Goal: Information Seeking & Learning: Learn about a topic

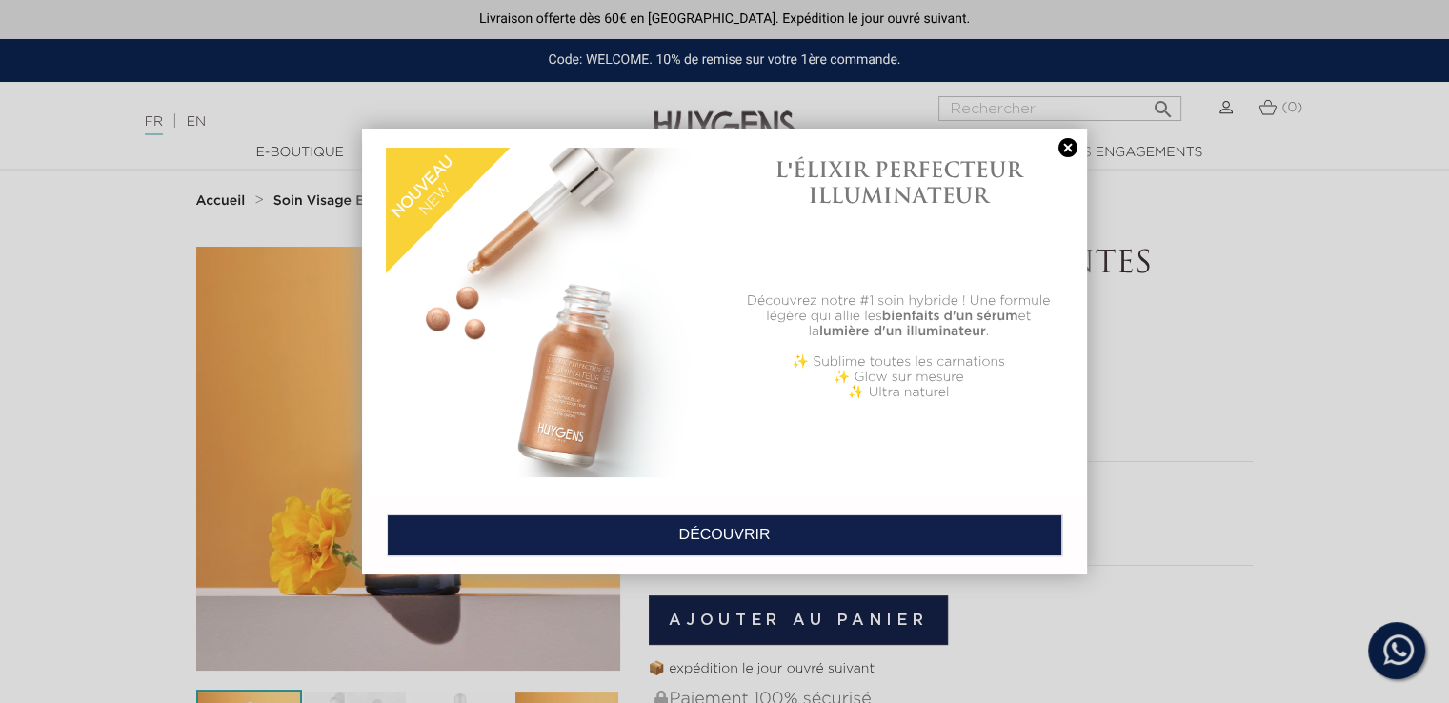
click at [1063, 149] on link at bounding box center [1068, 148] width 27 height 20
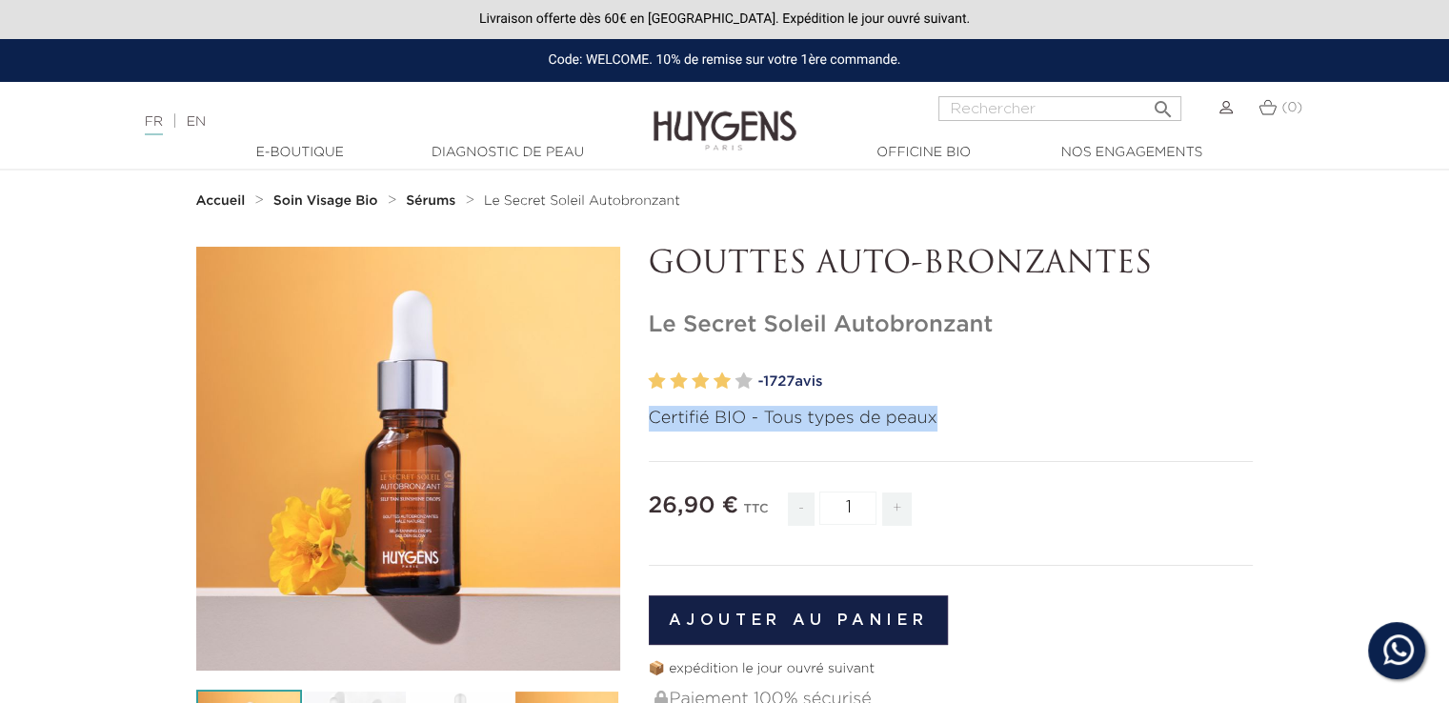
drag, startPoint x: 941, startPoint y: 419, endPoint x: 644, endPoint y: 421, distance: 297.3
copy p "Certifié BIO - Tous types de peaux"
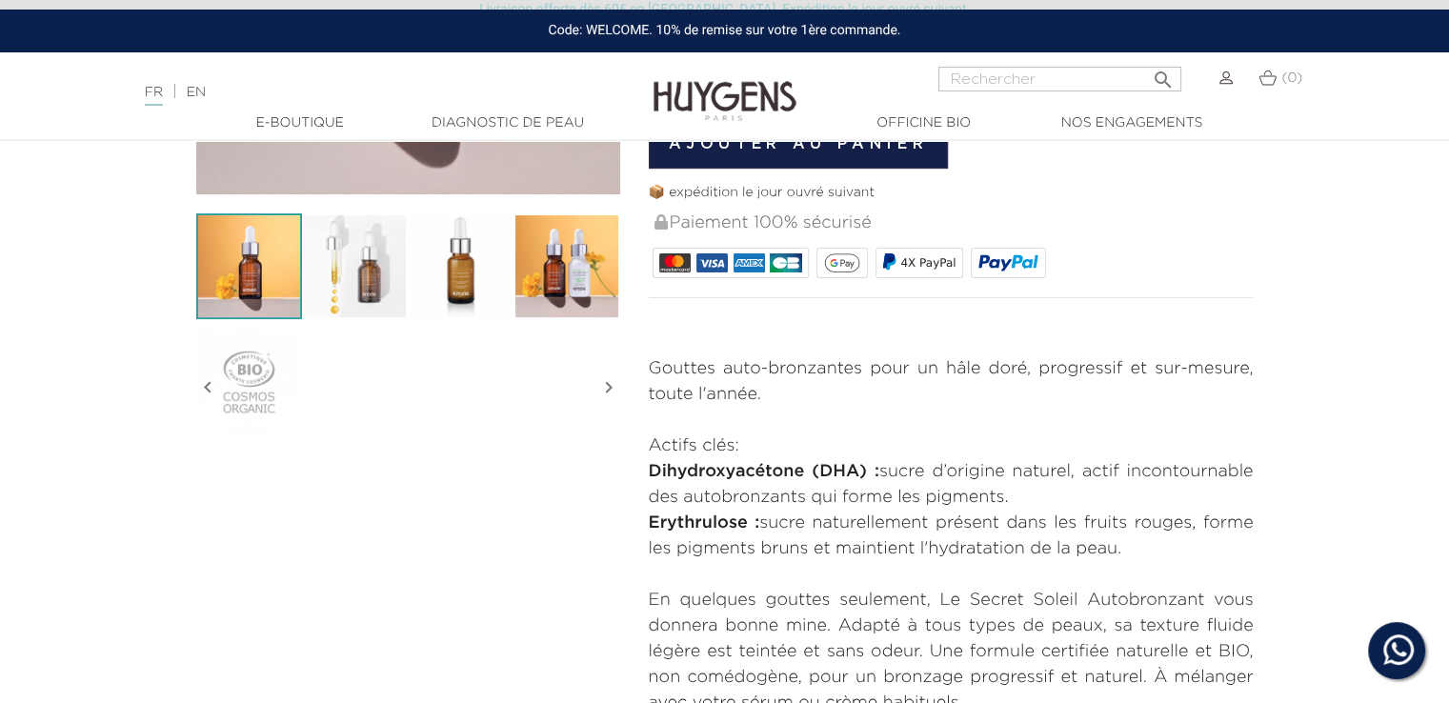
scroll to position [572, 0]
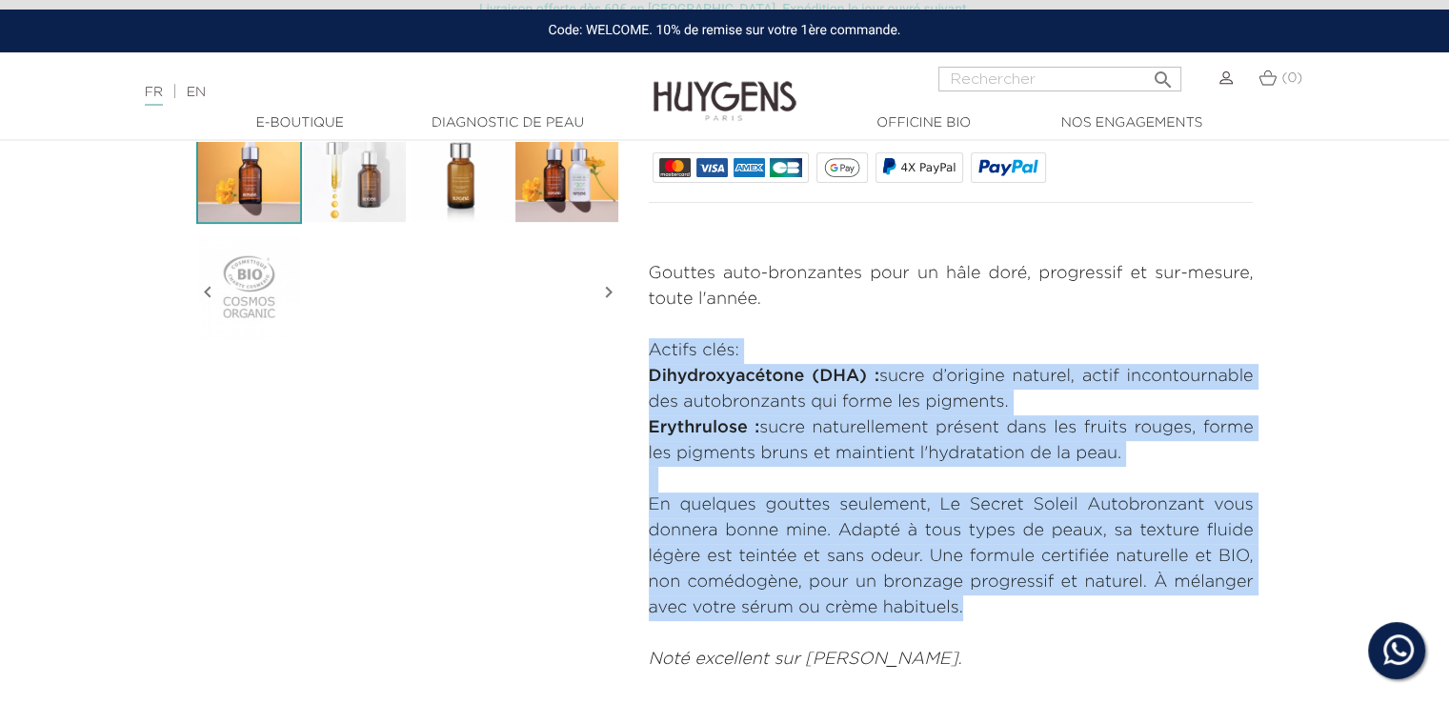
drag, startPoint x: 968, startPoint y: 607, endPoint x: 636, endPoint y: 356, distance: 415.6
click at [636, 356] on div "GOUTTES AUTO-BRONZANTES Le Secret Soleil Autobronzant" at bounding box center [952, 174] width 634 height 998
copy div "Actifs clés: Dihydroxyacétone (DHA) : sucre d’origine naturel, actif incontourn…"
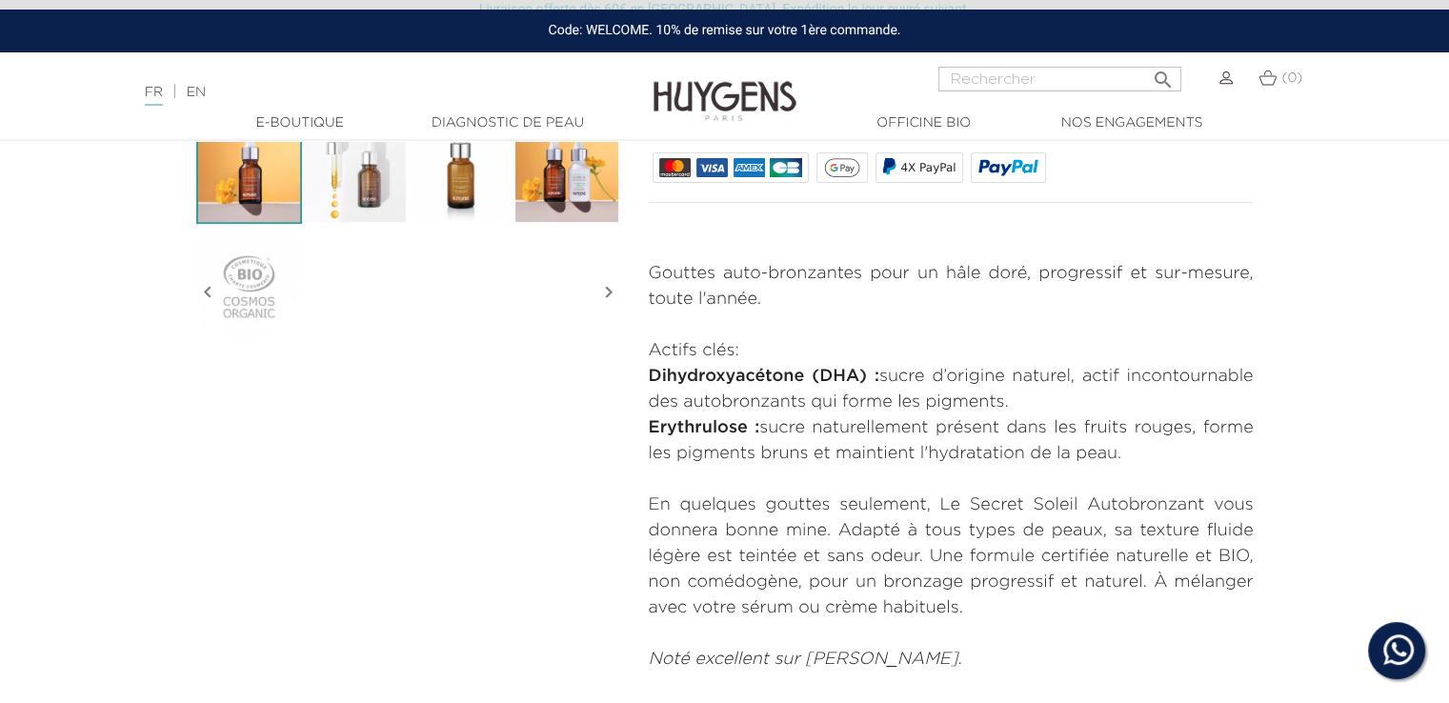
click at [524, 620] on div "  " at bounding box center [725, 174] width 1086 height 998
drag, startPoint x: 764, startPoint y: 304, endPoint x: 651, endPoint y: 268, distance: 119.0
click at [651, 268] on p "Gouttes auto-bronzantes pour un hâle doré, progressif et sur-mesure, toute l'an…" at bounding box center [951, 286] width 605 height 51
copy p "Gouttes auto-bronzantes pour un hâle doré, progressif et sur-mesure, toute l'an…"
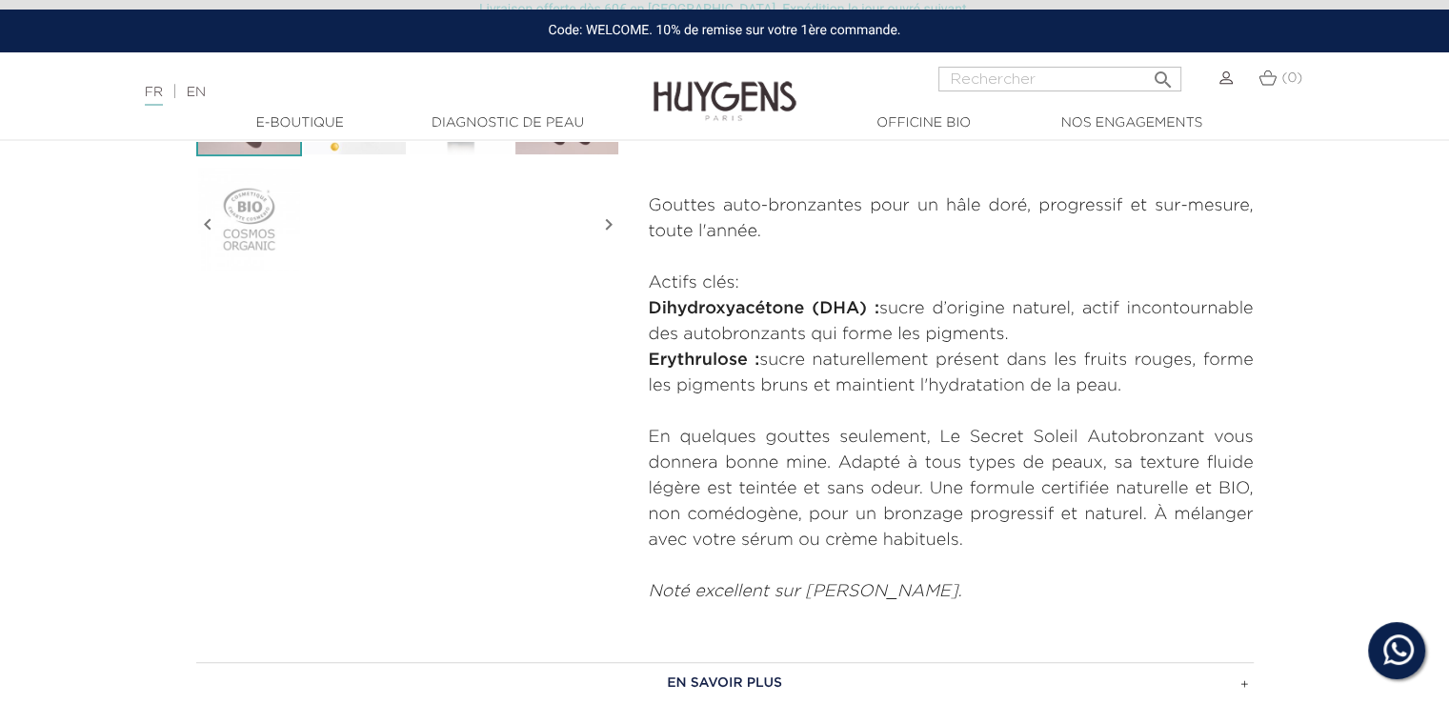
scroll to position [857, 0]
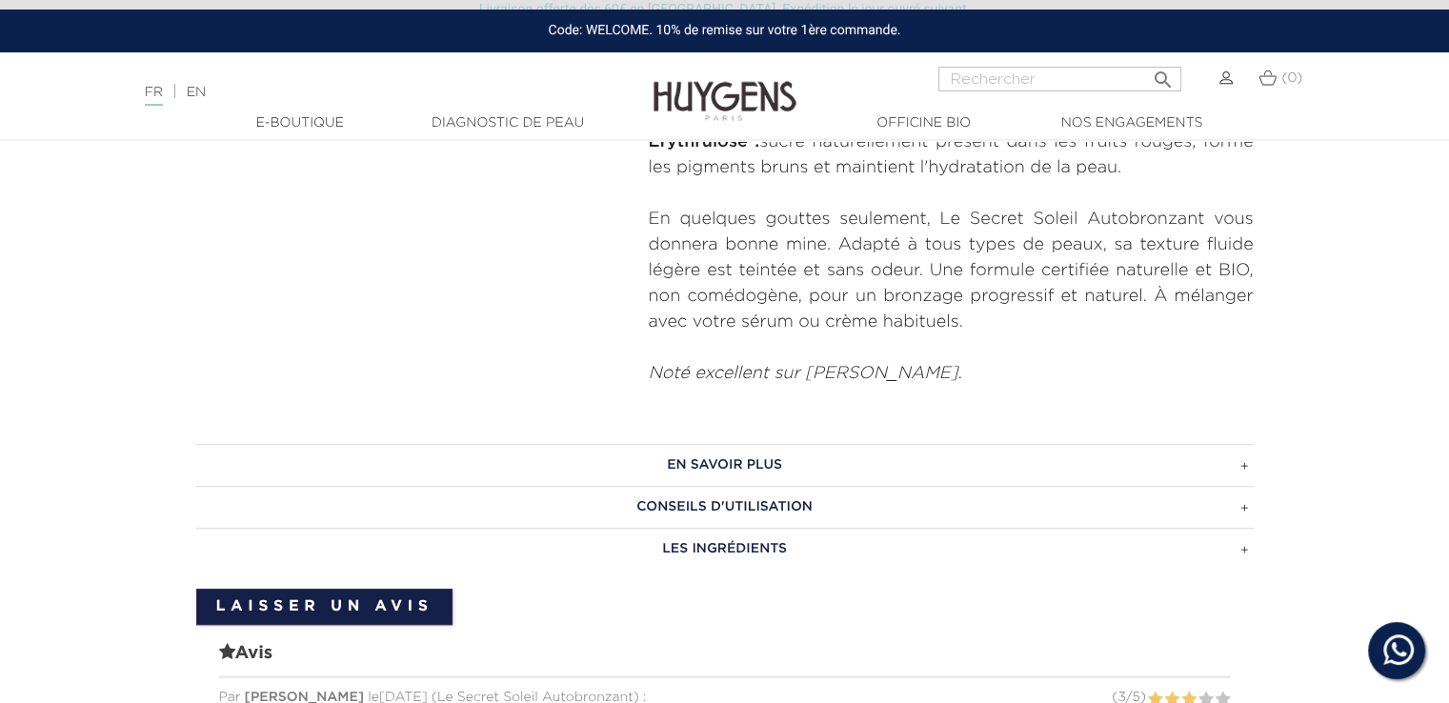
click at [698, 504] on h3 "CONSEILS D'UTILISATION" at bounding box center [725, 507] width 1058 height 42
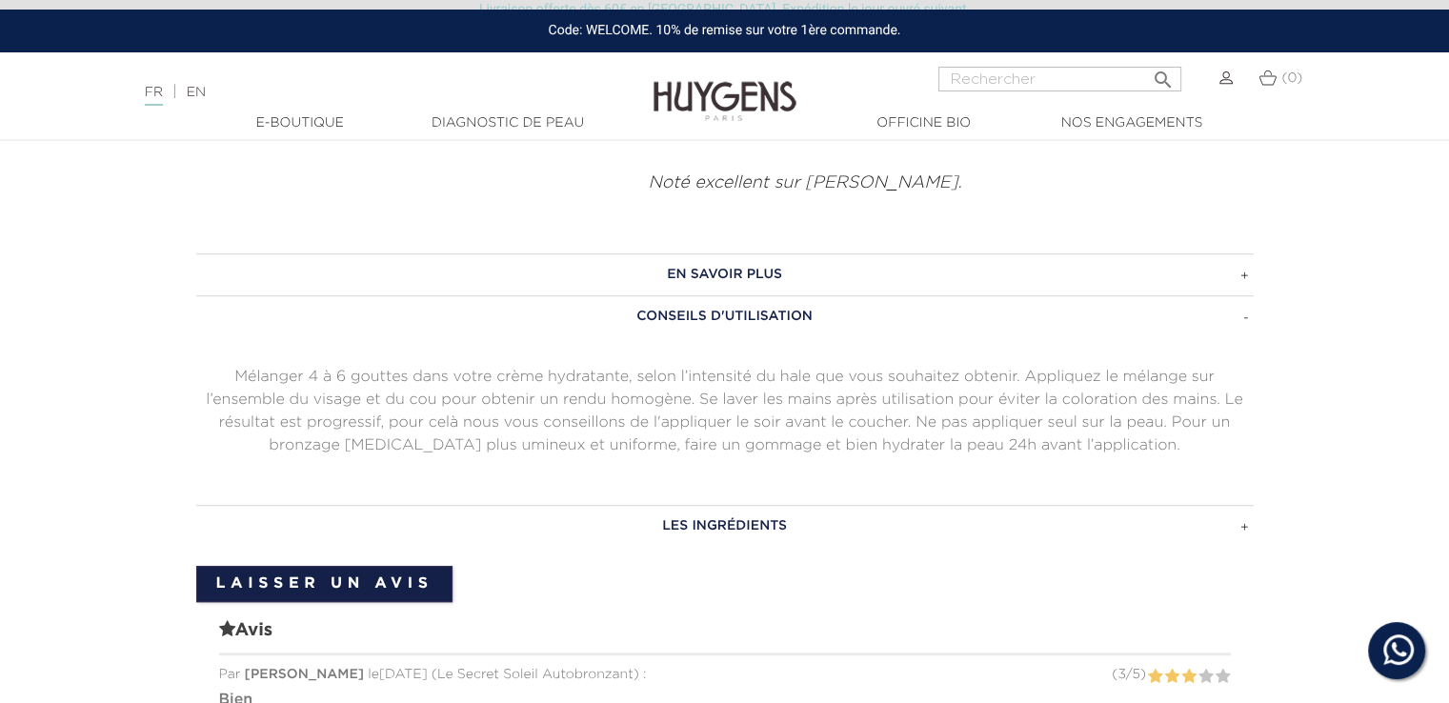
scroll to position [1143, 0]
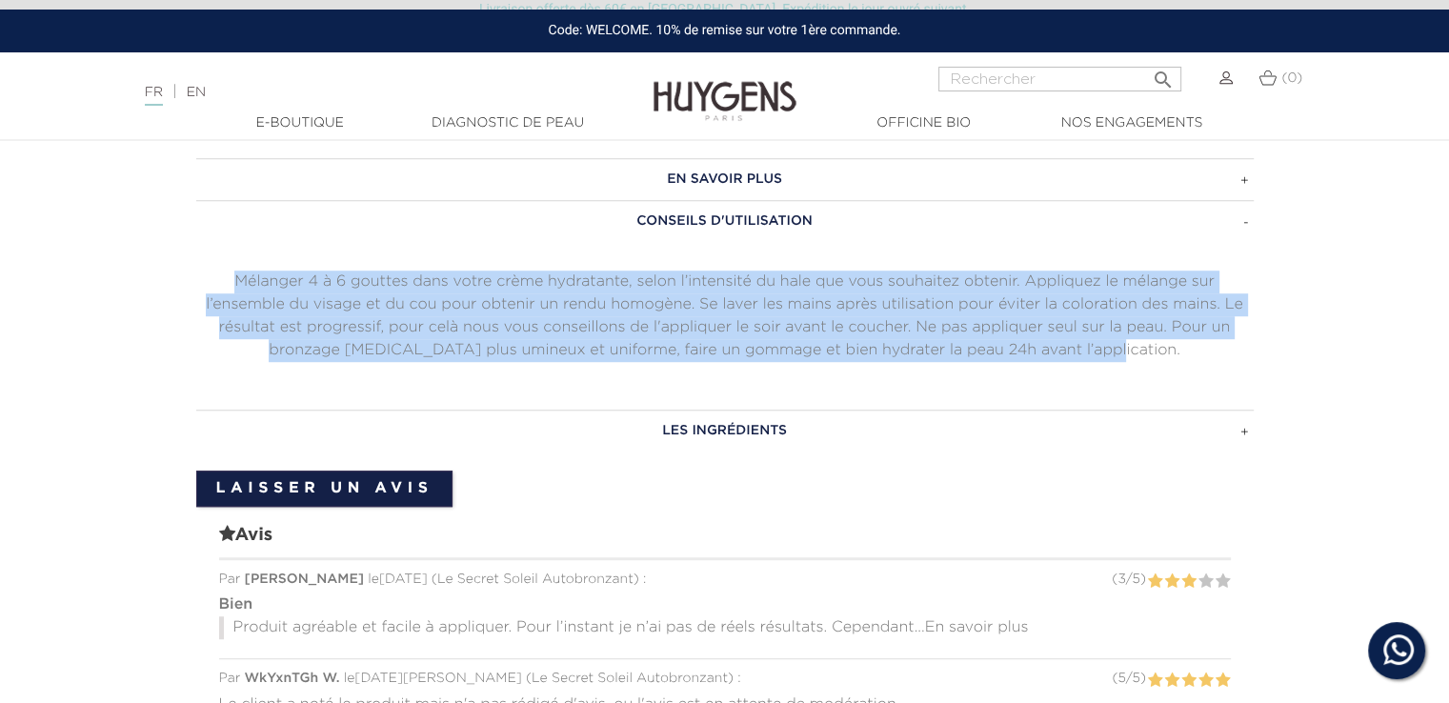
drag, startPoint x: 1139, startPoint y: 351, endPoint x: 211, endPoint y: 283, distance: 930.4
click at [211, 283] on p "Mélanger 4 à 6 gouttes dans votre crème hydratante, selon l’intensité du hale q…" at bounding box center [725, 316] width 1058 height 91
copy p "Mélanger 4 à 6 gouttes dans votre crème hydratante, selon l’intensité du hale q…"
click at [526, 410] on h3 "LES INGRÉDIENTS" at bounding box center [725, 431] width 1058 height 42
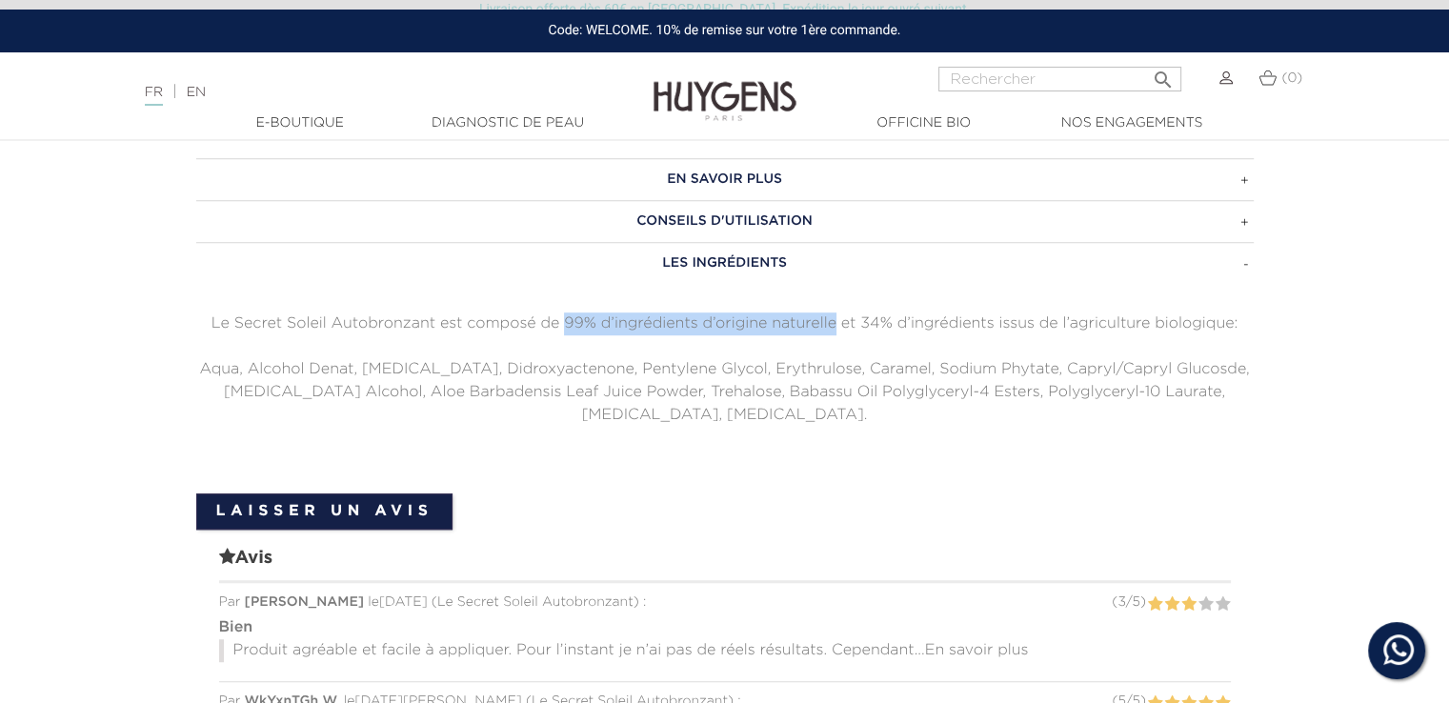
drag, startPoint x: 836, startPoint y: 321, endPoint x: 569, endPoint y: 304, distance: 267.3
click at [568, 306] on div "LES INGRÉDIENTS Le Secret Soleil Autobronzant est composé de 99% d’ingrédients …" at bounding box center [725, 334] width 1058 height 185
copy p "99% d’ingrédients d’origine naturelle"
